Goal: Find specific page/section: Find specific page/section

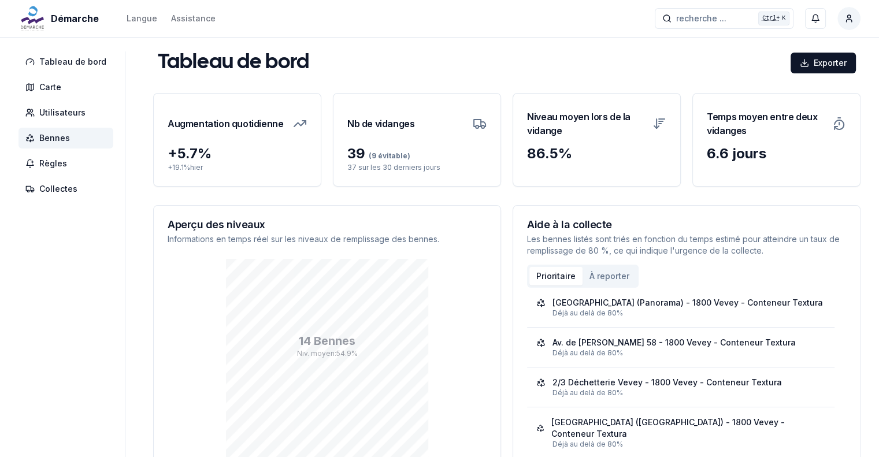
click at [61, 140] on span "Bennes" at bounding box center [54, 138] width 31 height 12
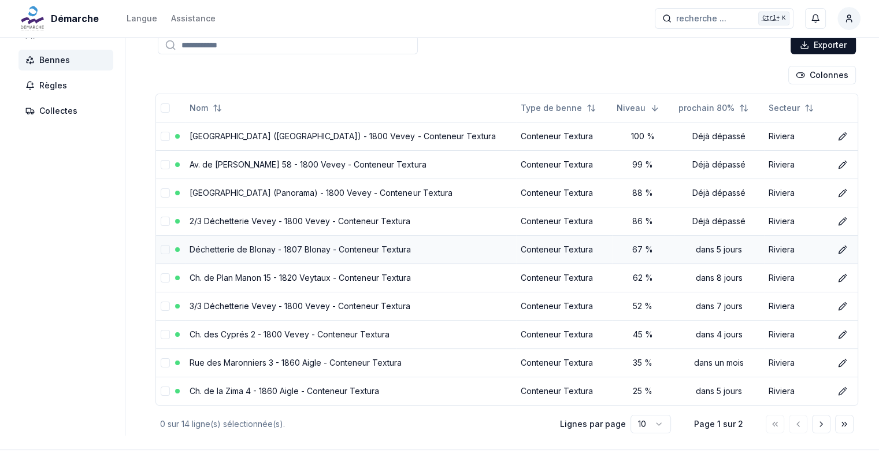
scroll to position [116, 0]
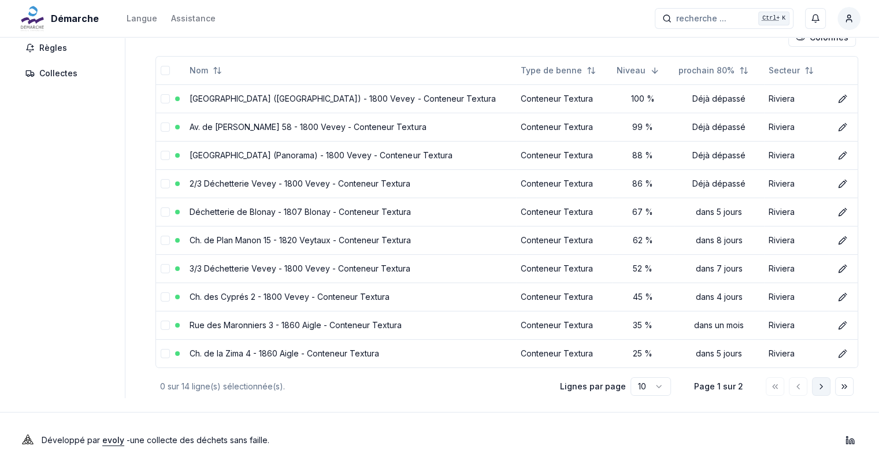
click at [821, 387] on icon "Aller à la page suivante" at bounding box center [821, 386] width 9 height 9
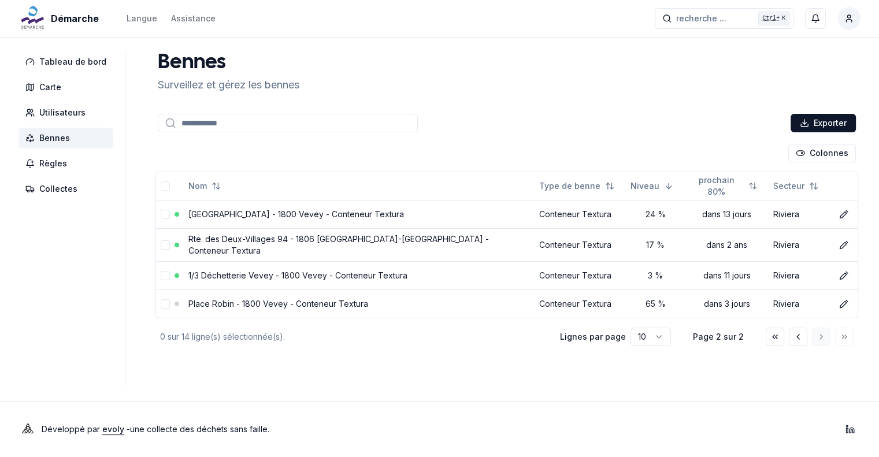
scroll to position [0, 0]
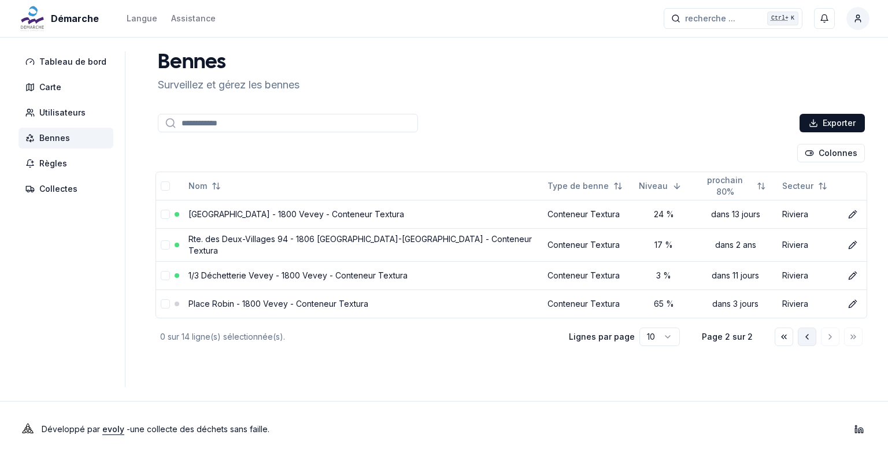
click at [804, 332] on icon "Aller à la page précédente" at bounding box center [806, 336] width 9 height 9
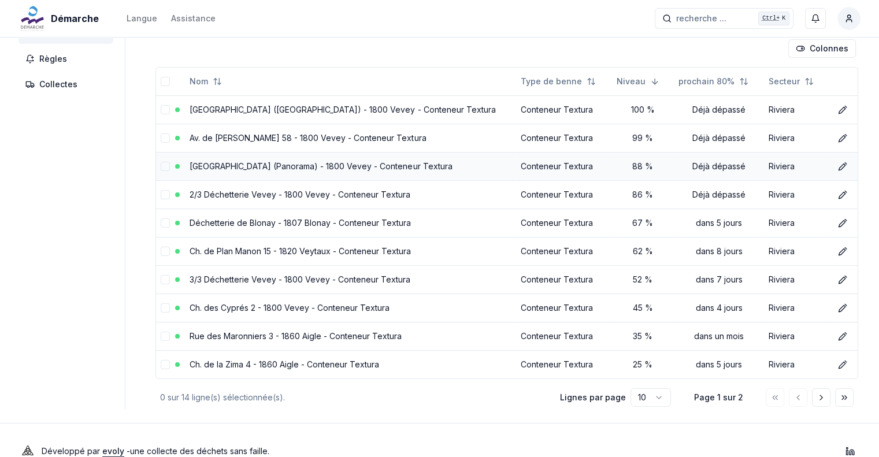
scroll to position [116, 0]
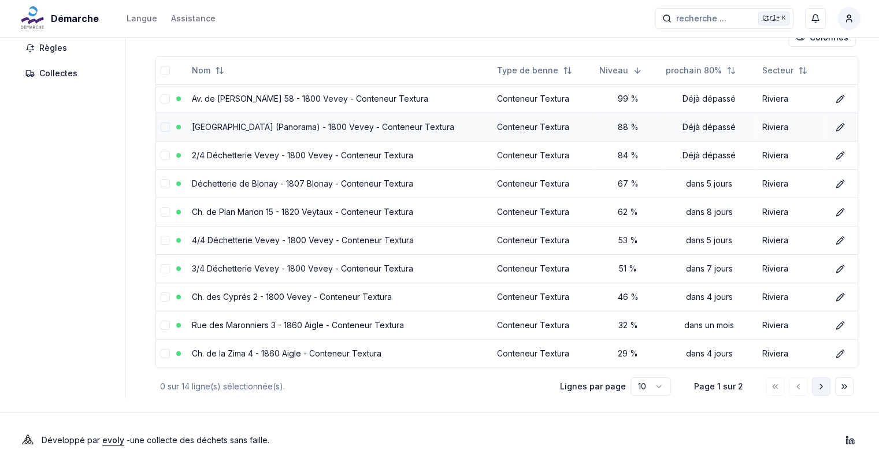
click at [820, 390] on button "Aller à la page suivante" at bounding box center [821, 386] width 18 height 18
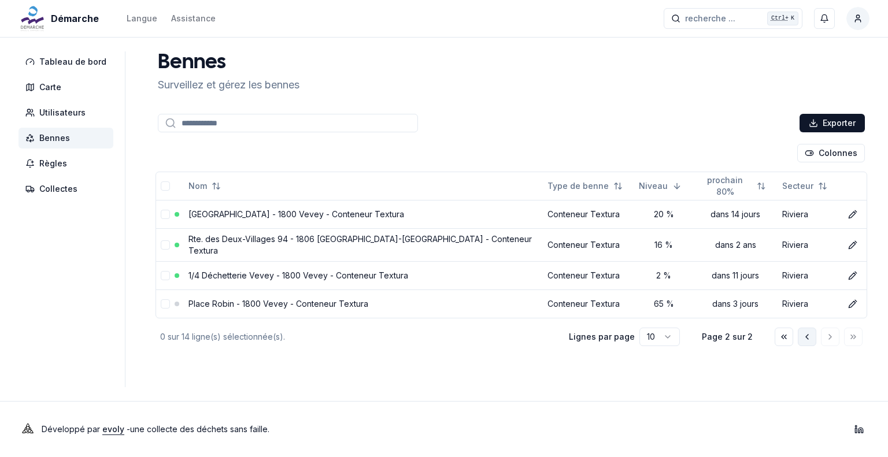
click at [807, 335] on polyline "Aller à la page précédente" at bounding box center [807, 337] width 2 height 5
